Goal: Task Accomplishment & Management: Manage account settings

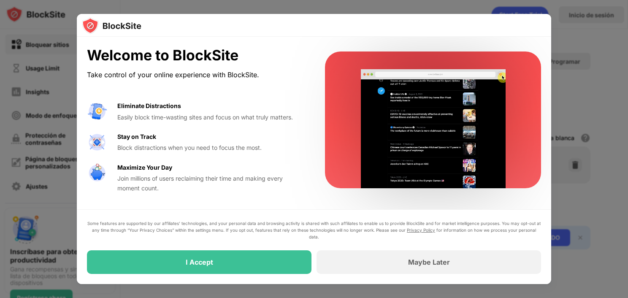
click at [262, 95] on div "Welcome to BlockSite Take control of your online experience with BlockSite. Eli…" at bounding box center [196, 120] width 218 height 146
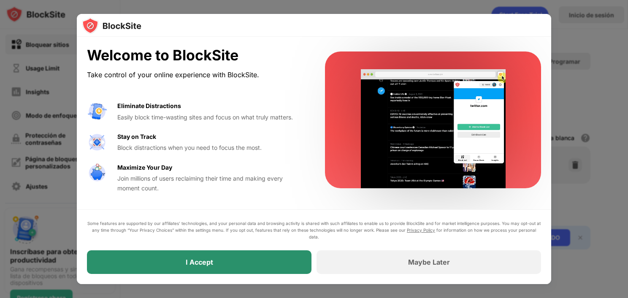
click at [257, 252] on div "I Accept" at bounding box center [199, 262] width 224 height 24
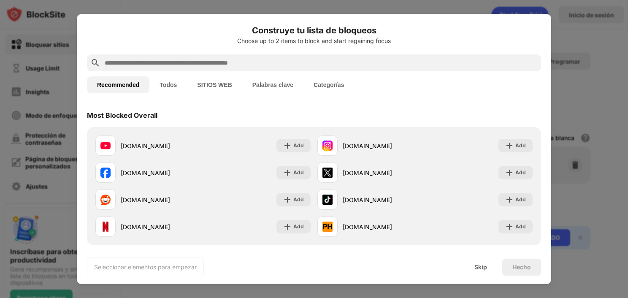
click at [174, 89] on button "Todos" at bounding box center [168, 84] width 38 height 17
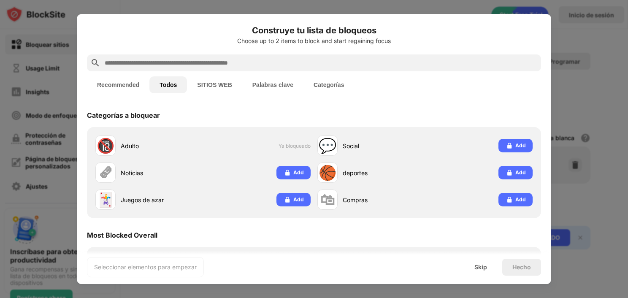
click at [167, 65] on input "text" at bounding box center [321, 63] width 434 height 10
click at [160, 67] on input "text" at bounding box center [321, 63] width 434 height 10
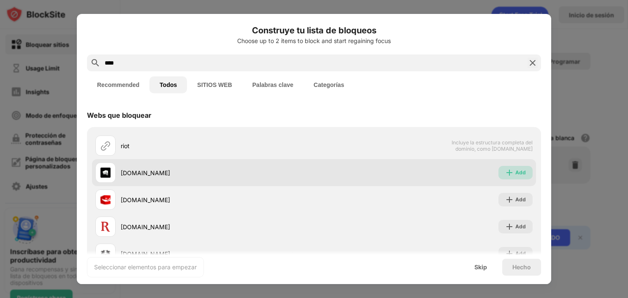
click at [515, 173] on div "Add" at bounding box center [520, 172] width 11 height 8
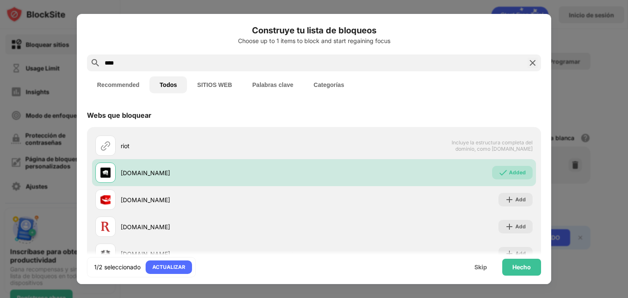
drag, startPoint x: 133, startPoint y: 55, endPoint x: 32, endPoint y: 49, distance: 101.0
click at [33, 297] on div "Construye tu lista de bloqueos Choose up to 1 items to block and start regainin…" at bounding box center [314, 298] width 628 height 0
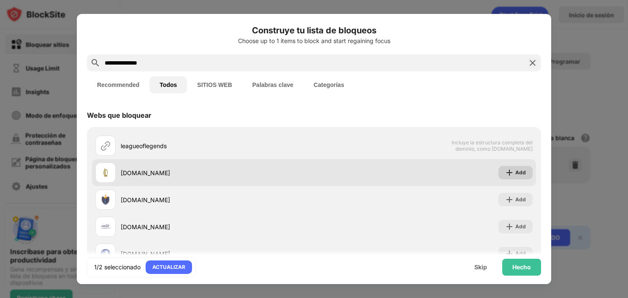
type input "**********"
click at [515, 175] on div "Add" at bounding box center [520, 172] width 11 height 8
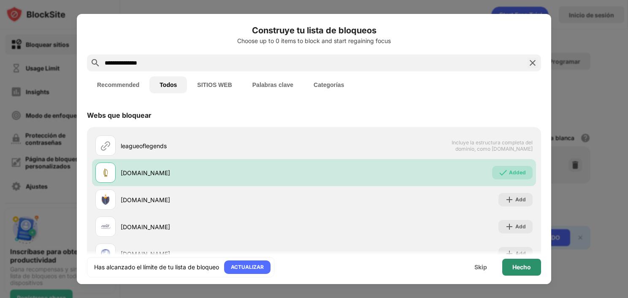
click at [525, 271] on div "Hecho" at bounding box center [521, 267] width 39 height 17
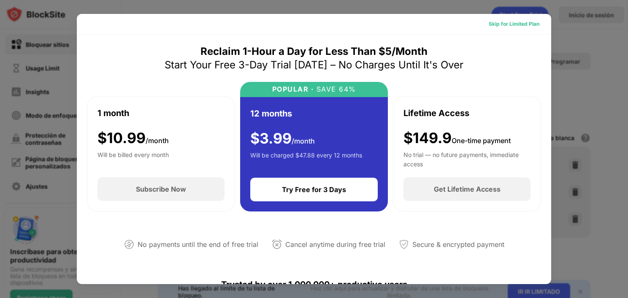
click at [525, 25] on div "Skip for Limited Plan" at bounding box center [514, 24] width 51 height 8
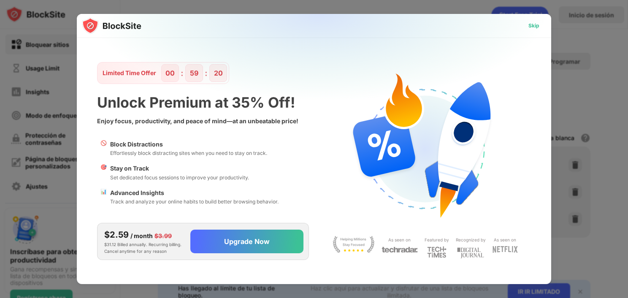
click at [535, 23] on div "Skip" at bounding box center [533, 26] width 11 height 8
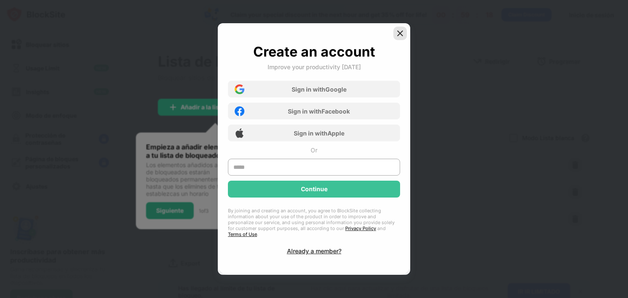
click at [395, 40] on div at bounding box center [399, 33] width 13 height 13
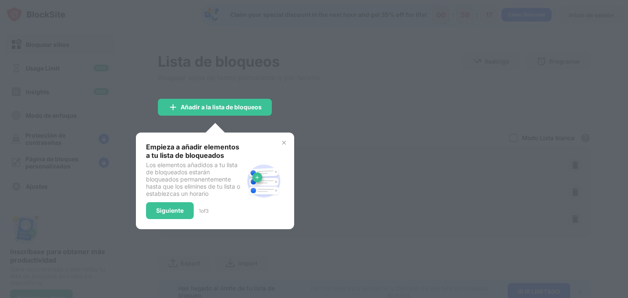
click at [289, 140] on div "Empieza a añadir elementos a tu lista de bloqueados Los elementos añadidos a tu…" at bounding box center [215, 180] width 158 height 97
click at [173, 210] on div "Siguiente" at bounding box center [169, 210] width 27 height 7
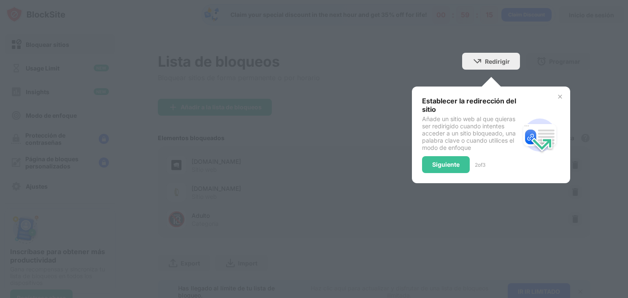
click at [418, 174] on div "Establecer la redirección del sitio Añade un sitio web al que quieras ser redir…" at bounding box center [491, 134] width 158 height 97
click at [432, 163] on div "Siguiente" at bounding box center [445, 164] width 27 height 7
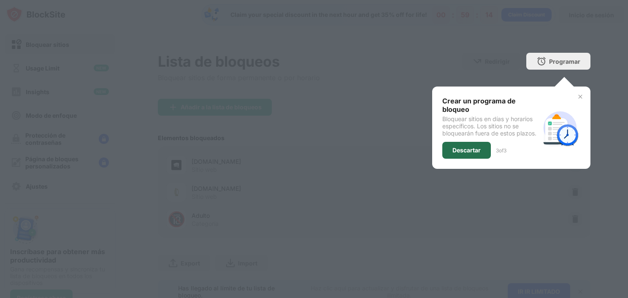
click at [449, 154] on div "Descartar" at bounding box center [466, 150] width 49 height 17
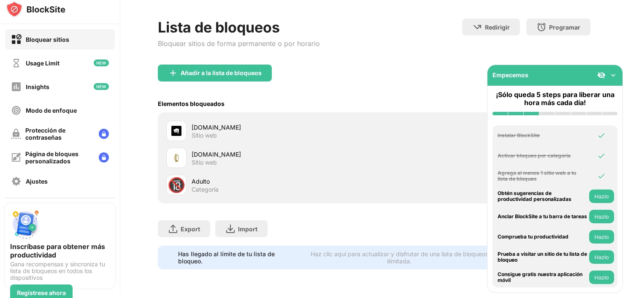
scroll to position [8, 0]
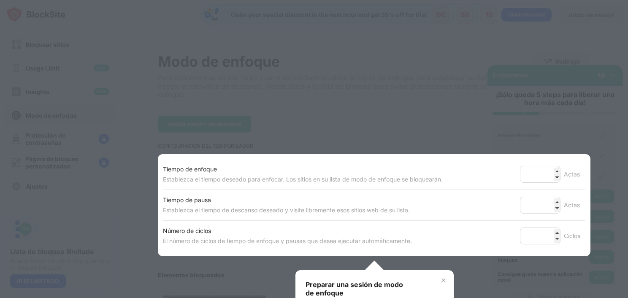
click at [375, 119] on div at bounding box center [314, 149] width 628 height 298
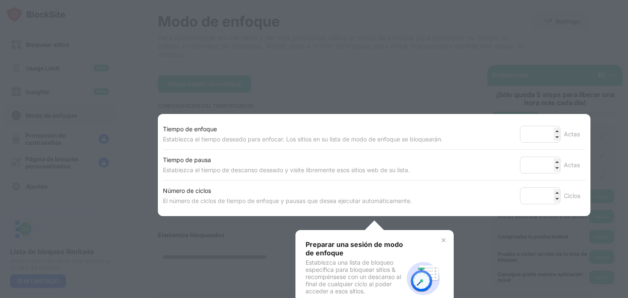
scroll to position [84, 0]
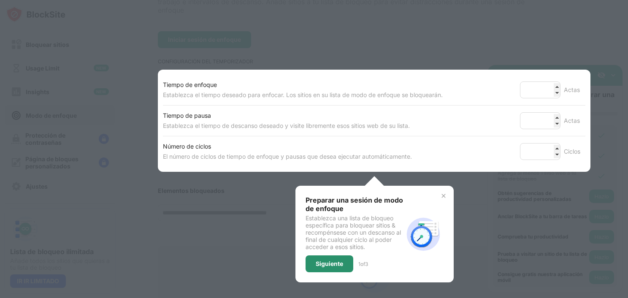
click at [327, 260] on div "Siguiente" at bounding box center [329, 263] width 27 height 7
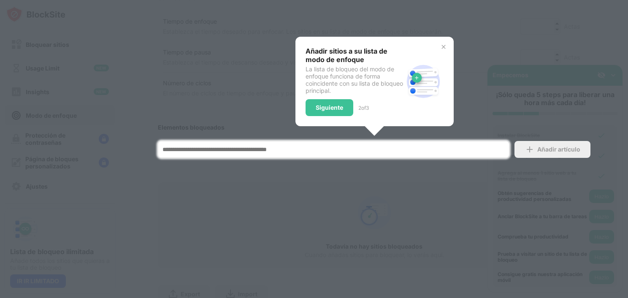
scroll to position [189, 0]
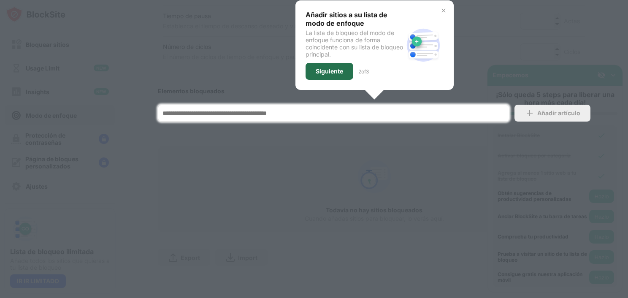
click at [333, 70] on div "Siguiente" at bounding box center [329, 71] width 48 height 17
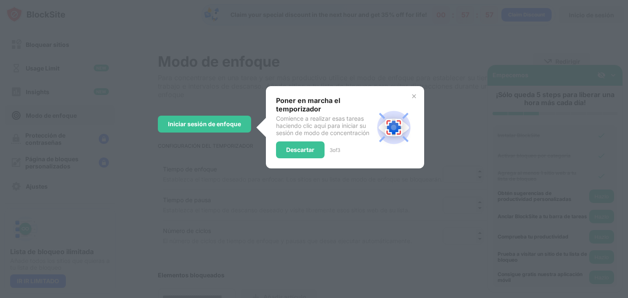
scroll to position [0, 0]
click at [305, 141] on div "Descartar" at bounding box center [300, 149] width 49 height 17
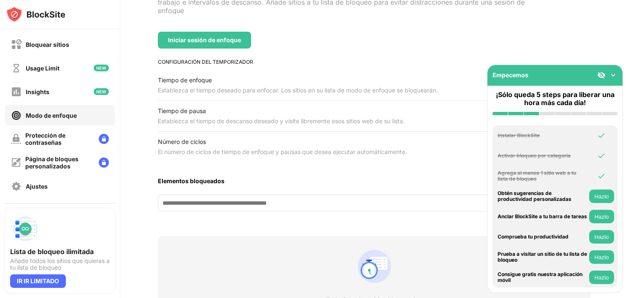
scroll to position [127, 0]
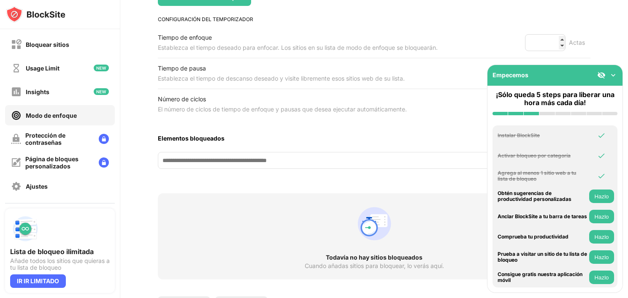
click at [234, 159] on input at bounding box center [333, 160] width 351 height 17
